Goal: Task Accomplishment & Management: Manage account settings

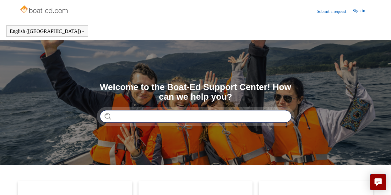
click at [119, 116] on input "Search" at bounding box center [196, 116] width 192 height 13
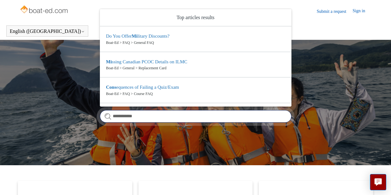
type input "**********"
click at [281, 117] on input "**********" at bounding box center [196, 116] width 192 height 13
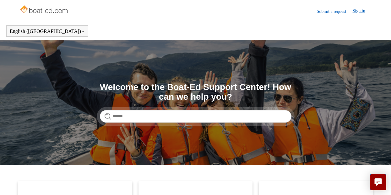
click at [360, 11] on link "Sign in" at bounding box center [362, 12] width 19 height 8
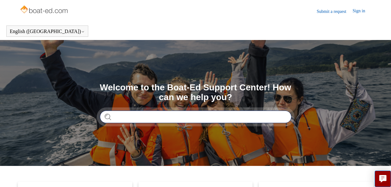
click at [125, 117] on input "Search" at bounding box center [196, 116] width 192 height 13
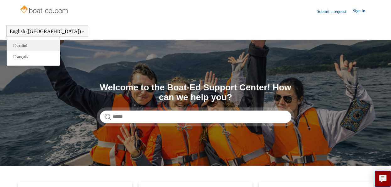
click at [24, 45] on link "Español" at bounding box center [33, 45] width 53 height 11
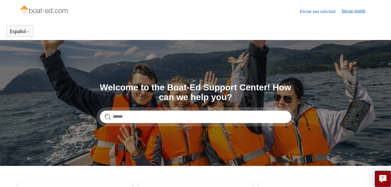
click at [345, 12] on link "Iniciar sesión" at bounding box center [357, 12] width 30 height 8
click at [353, 12] on span "Arley uscategui" at bounding box center [347, 10] width 40 height 5
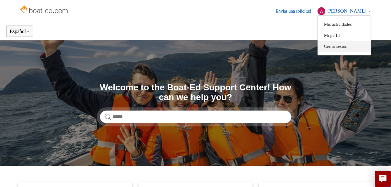
click at [347, 48] on link "Cerrar sesión" at bounding box center [344, 46] width 53 height 11
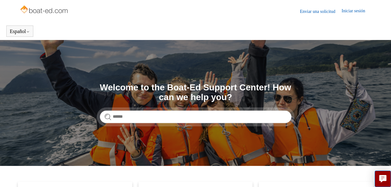
drag, startPoint x: 260, startPoint y: 27, endPoint x: 293, endPoint y: 19, distance: 34.7
click at [293, 19] on div "Enviar una solicitud Iniciar sesión Español English ([GEOGRAPHIC_DATA]) [DEMOGR…" at bounding box center [195, 20] width 391 height 40
